Goal: Check status: Check status

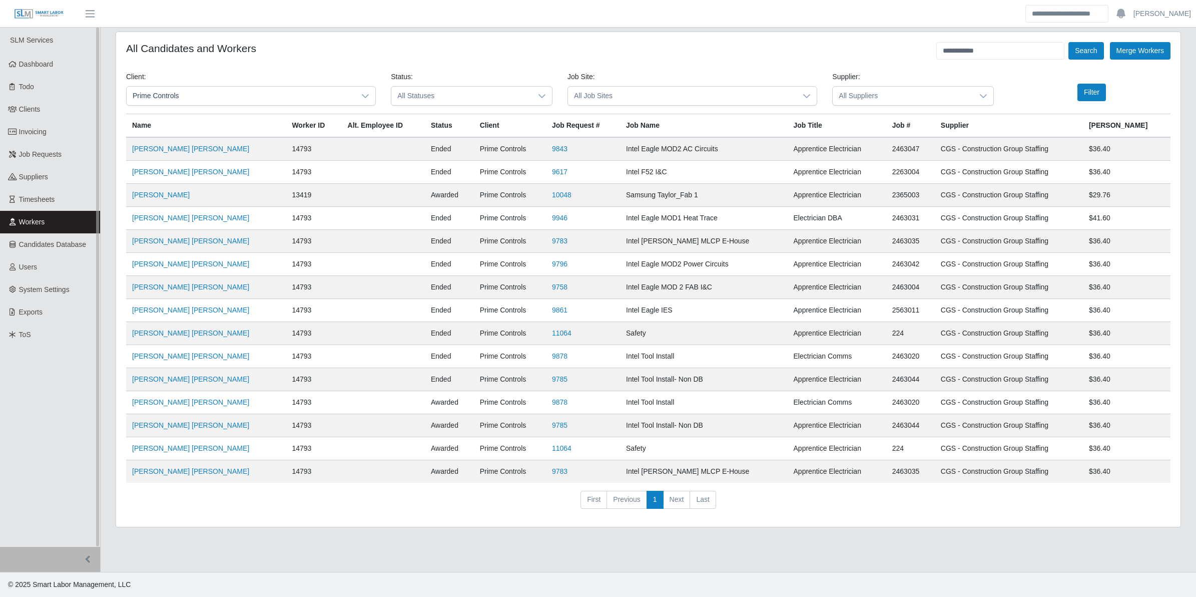
click at [56, 221] on link "Workers" at bounding box center [50, 222] width 100 height 23
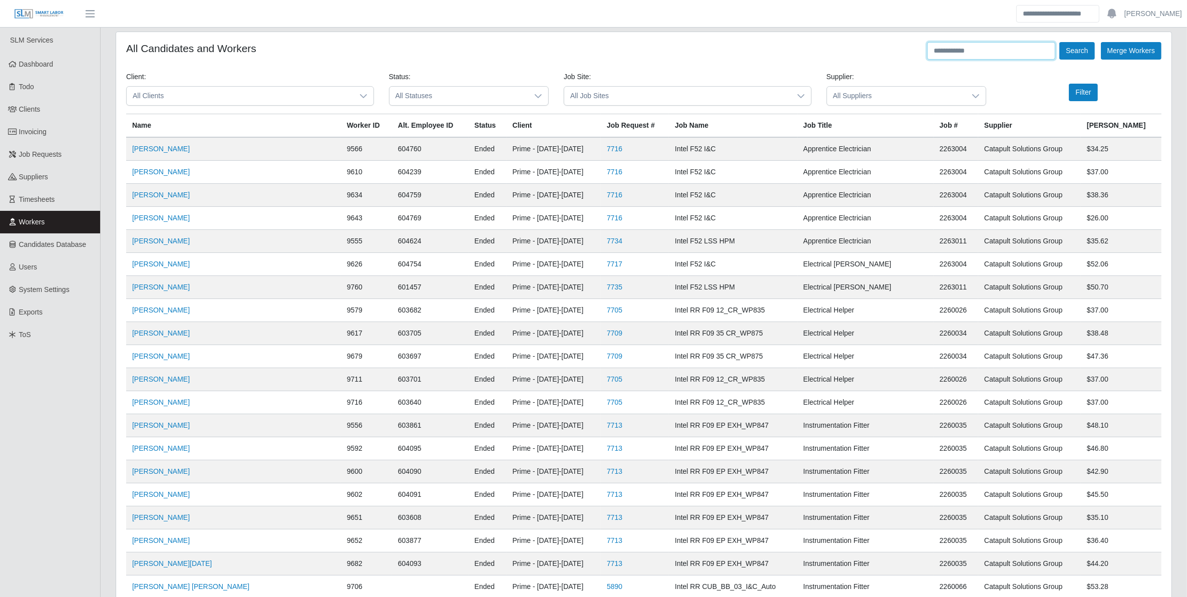
click at [990, 46] on input "text" at bounding box center [991, 51] width 128 height 18
click at [1059, 42] on button "Search" at bounding box center [1076, 51] width 35 height 18
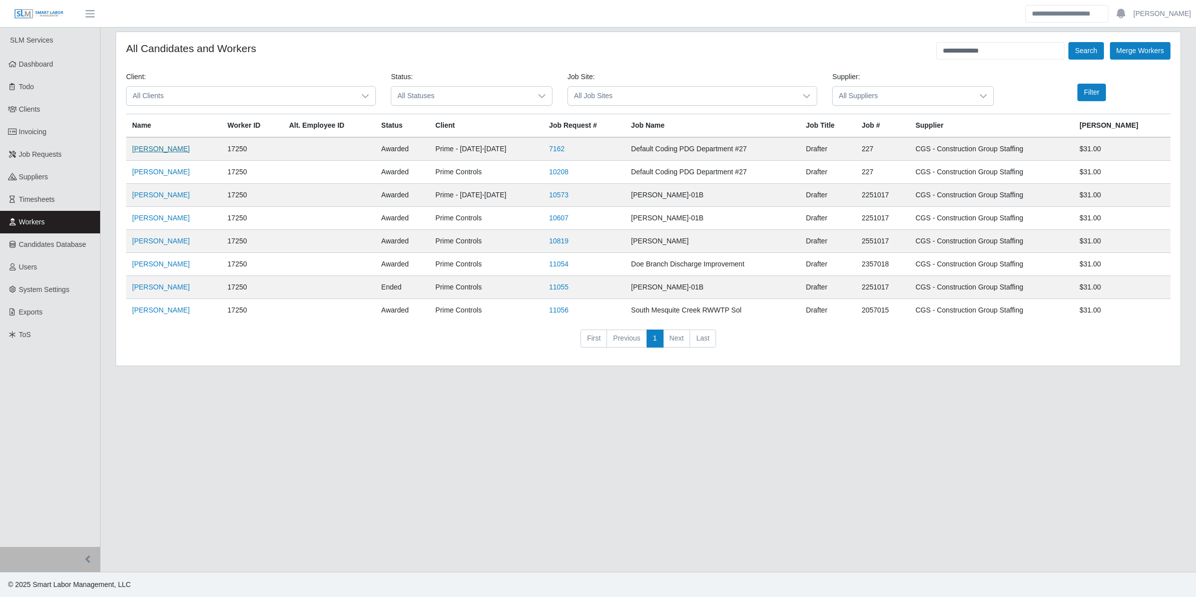
click at [173, 151] on link "Coleman Wagner" at bounding box center [161, 149] width 58 height 8
drag, startPoint x: 997, startPoint y: 56, endPoint x: 904, endPoint y: 56, distance: 92.1
click at [904, 56] on div "**********" at bounding box center [648, 51] width 1045 height 18
type input "**********"
click at [1069, 42] on button "Search" at bounding box center [1086, 51] width 35 height 18
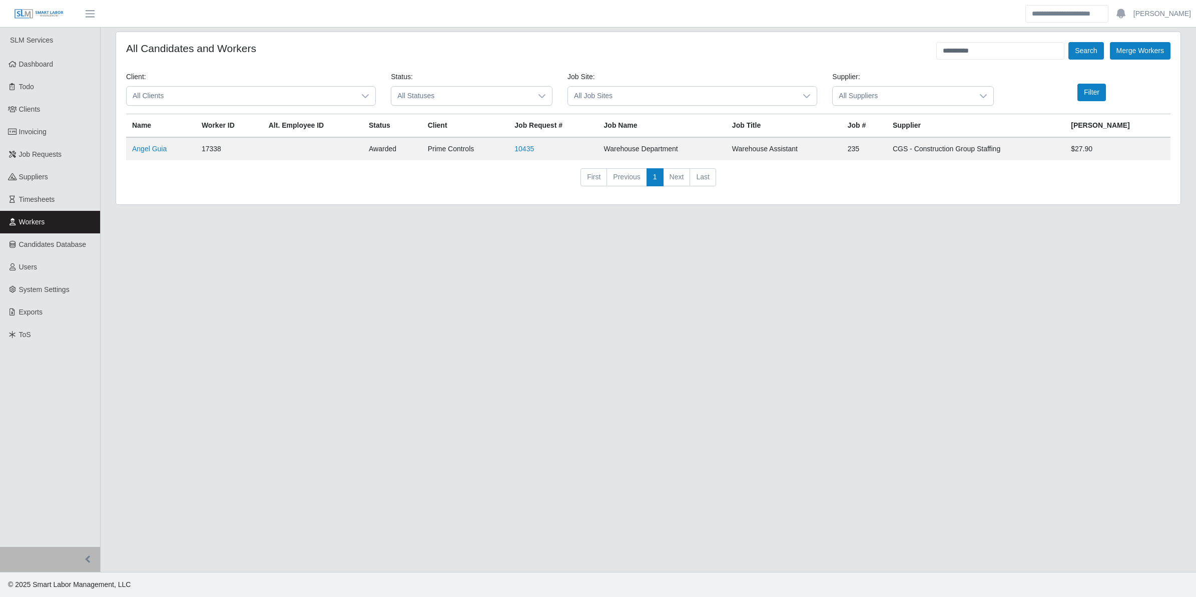
click at [154, 141] on td "Angel Guia" at bounding box center [161, 148] width 70 height 23
click at [153, 147] on link "Angel Guia" at bounding box center [149, 149] width 35 height 8
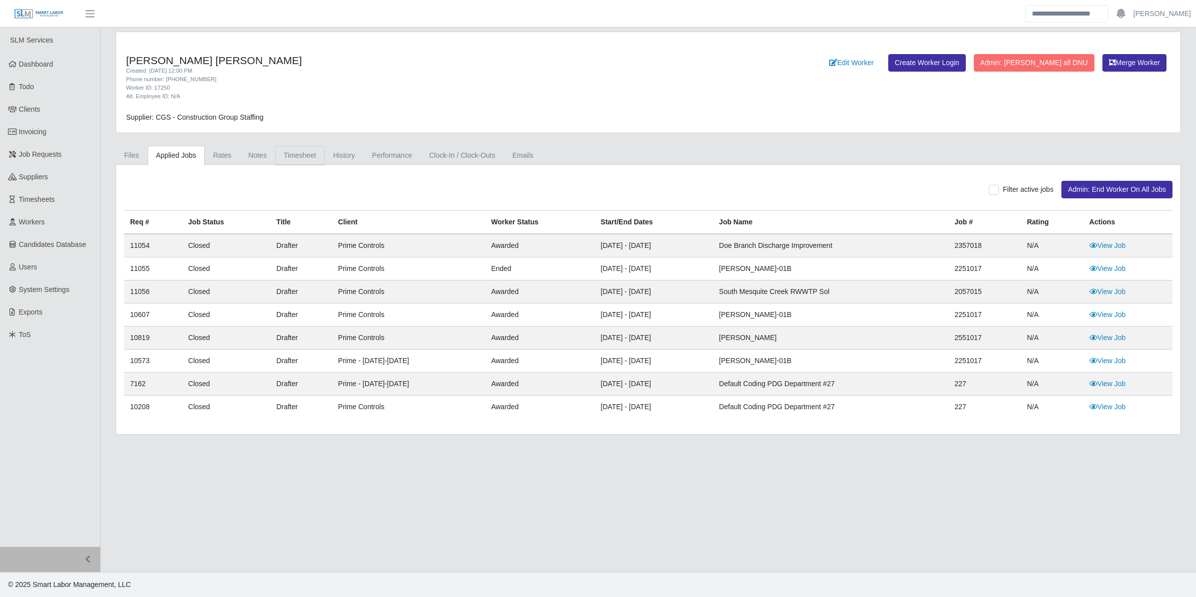
click at [298, 154] on link "Timesheet" at bounding box center [300, 156] width 50 height 20
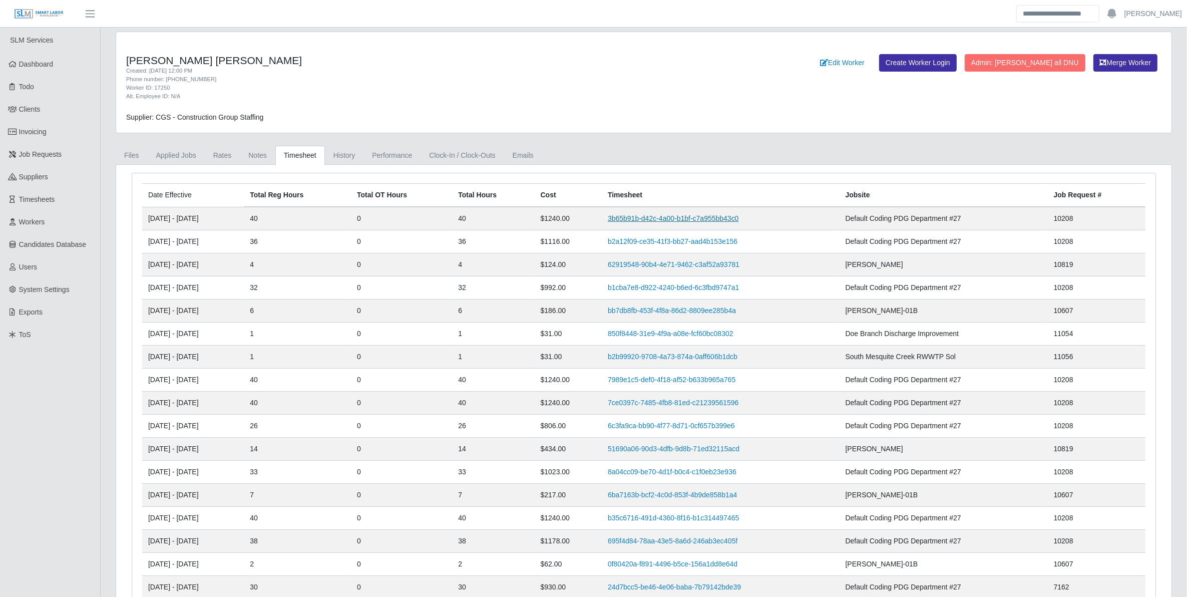
click at [705, 215] on link "3b65b91b-d42c-4a00-b1bf-c7a955bb43c0" at bounding box center [673, 218] width 131 height 8
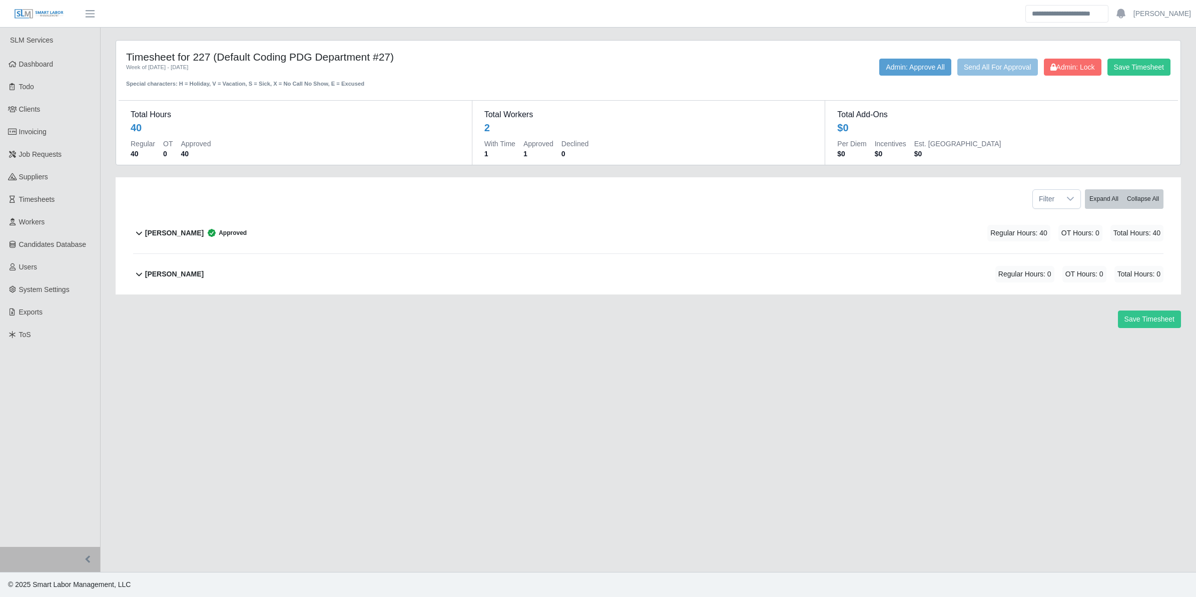
drag, startPoint x: 325, startPoint y: 242, endPoint x: 333, endPoint y: 244, distance: 7.9
click at [326, 242] on div "Coleman Wagner Approved Regular Hours: 40 OT Hours: 0 Total Hours: 40" at bounding box center [654, 233] width 1019 height 41
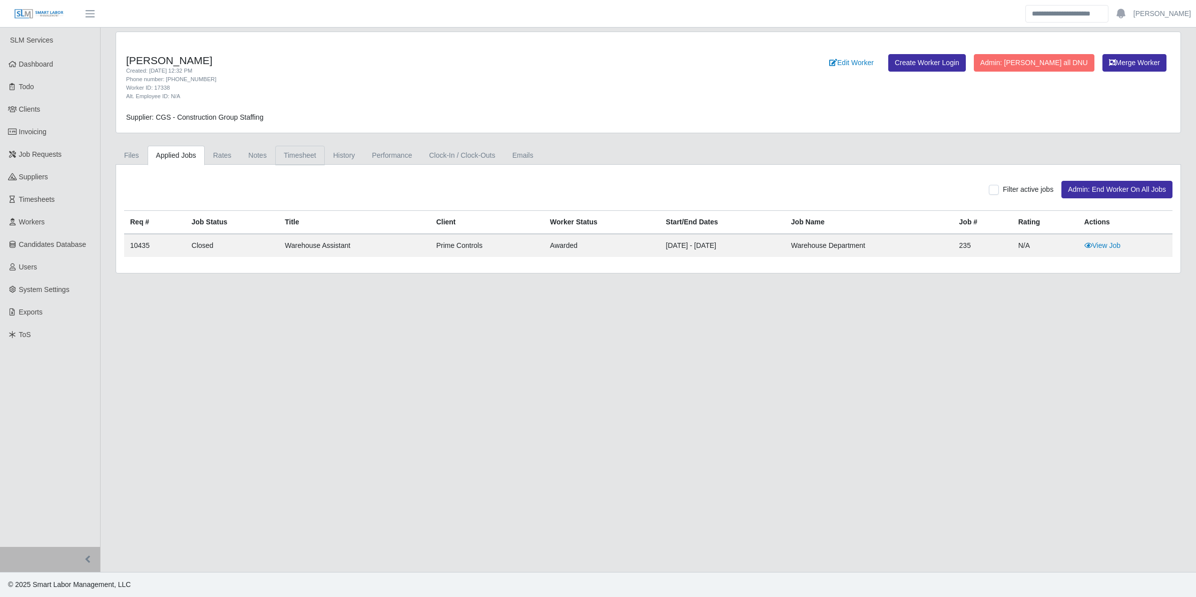
click at [301, 158] on link "Timesheet" at bounding box center [300, 156] width 50 height 20
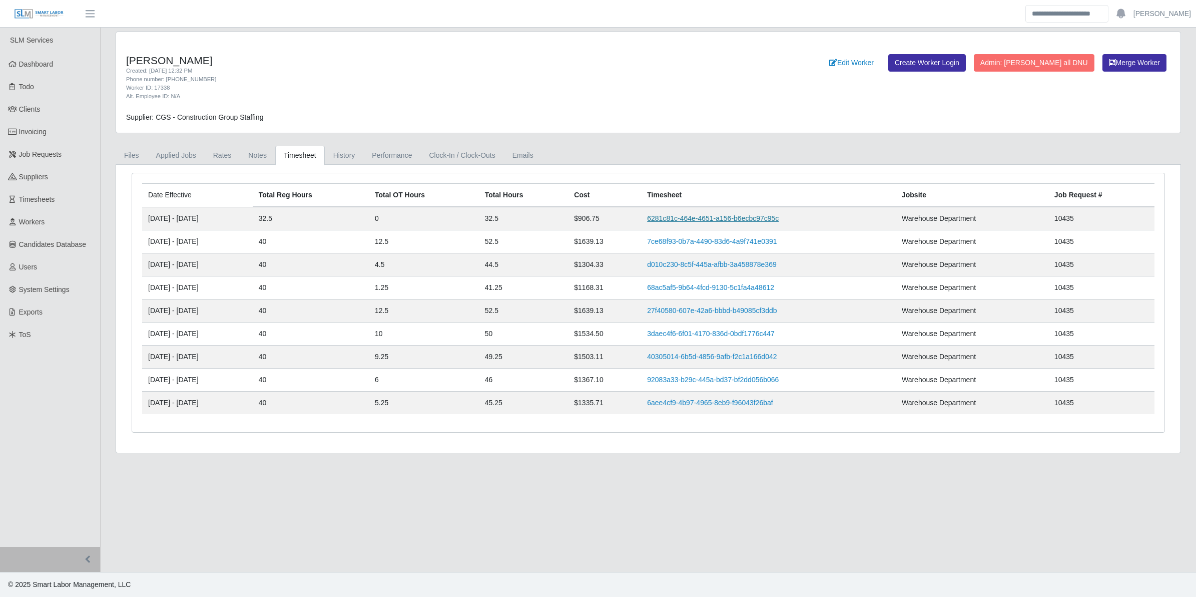
click at [741, 221] on link "6281c81c-464e-4651-a156-b6ecbc97c95c" at bounding box center [713, 218] width 132 height 8
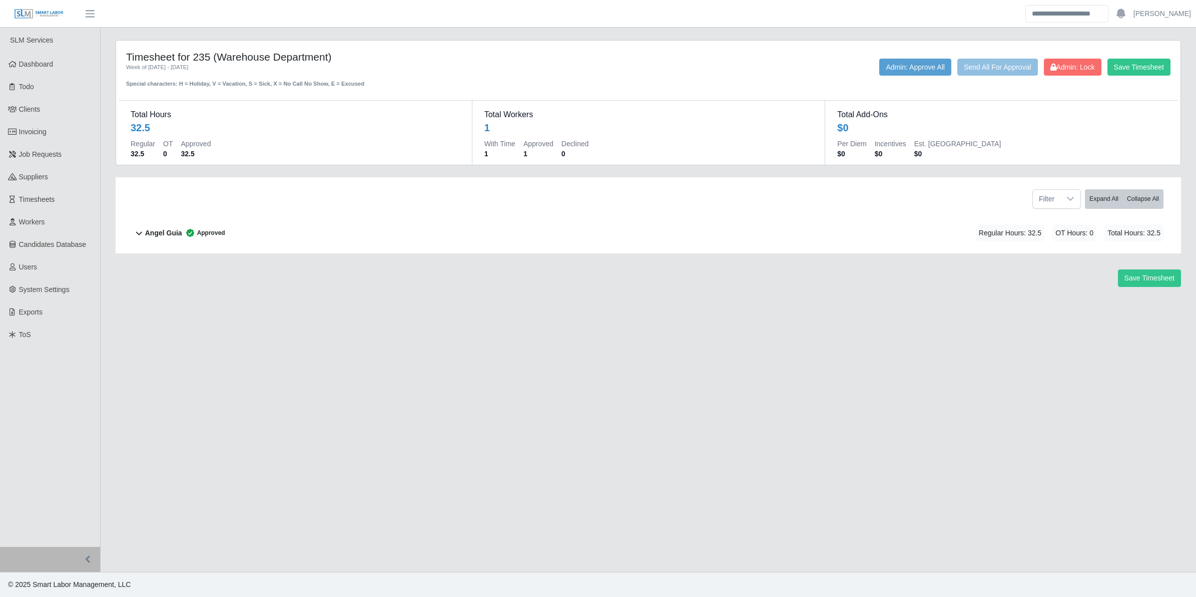
click at [287, 239] on div "Angel Guia Approved Regular Hours: 32.5 OT Hours: 0 Total Hours: 32.5" at bounding box center [654, 233] width 1019 height 41
